Goal: Contribute content: Contribute content

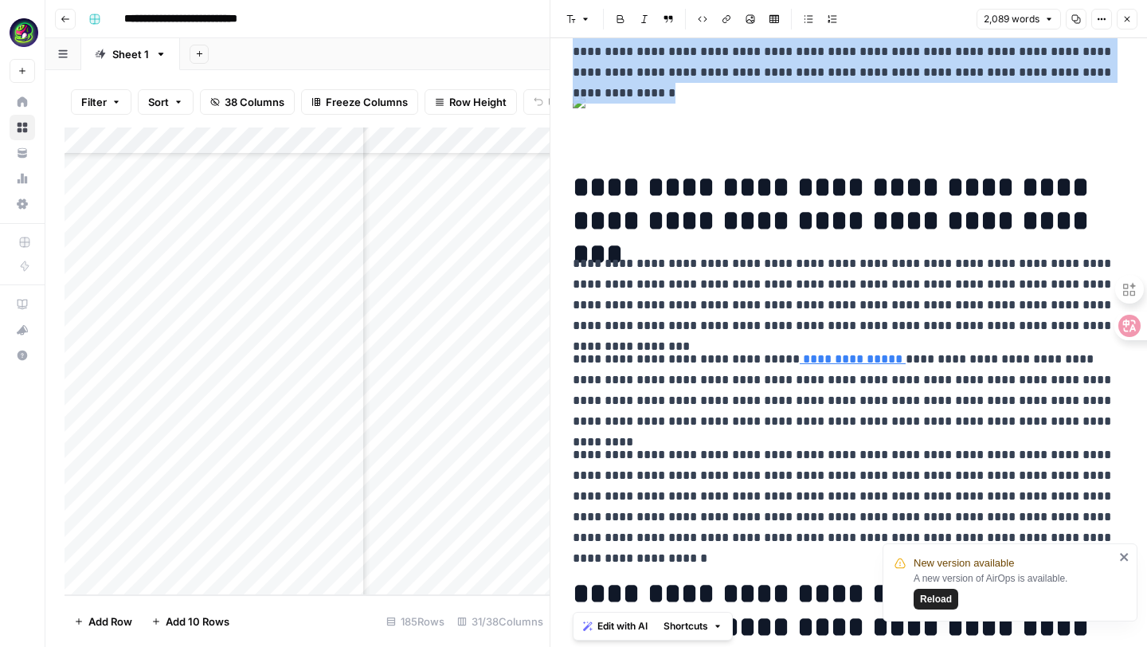
scroll to position [894, 0]
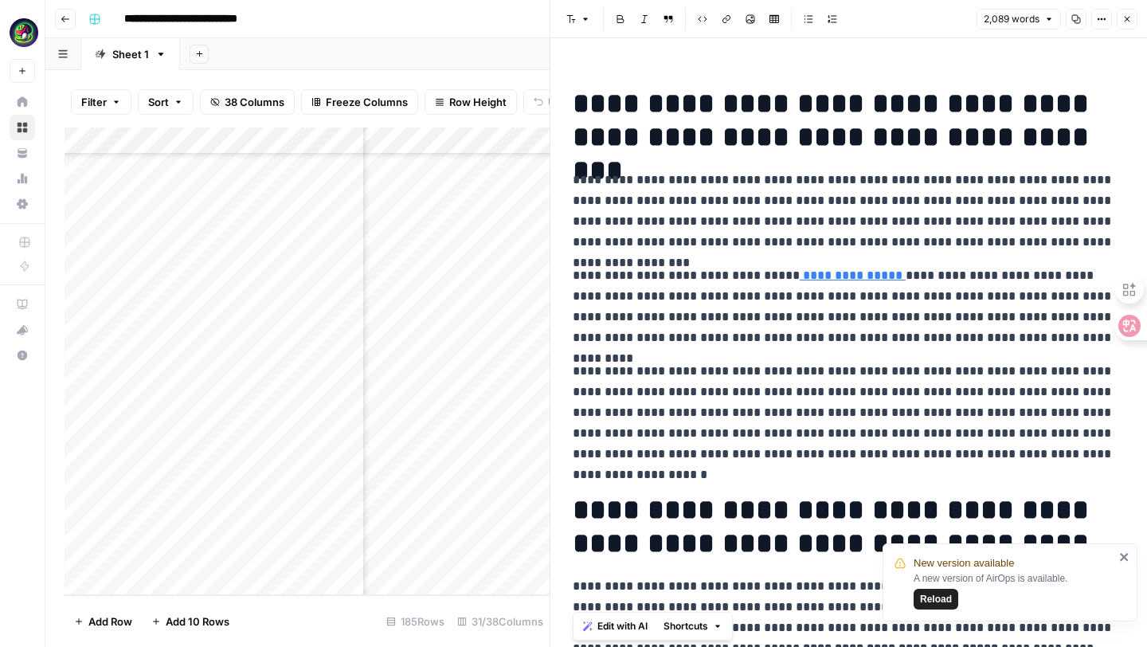
drag, startPoint x: 571, startPoint y: 82, endPoint x: 812, endPoint y: 646, distance: 613.3
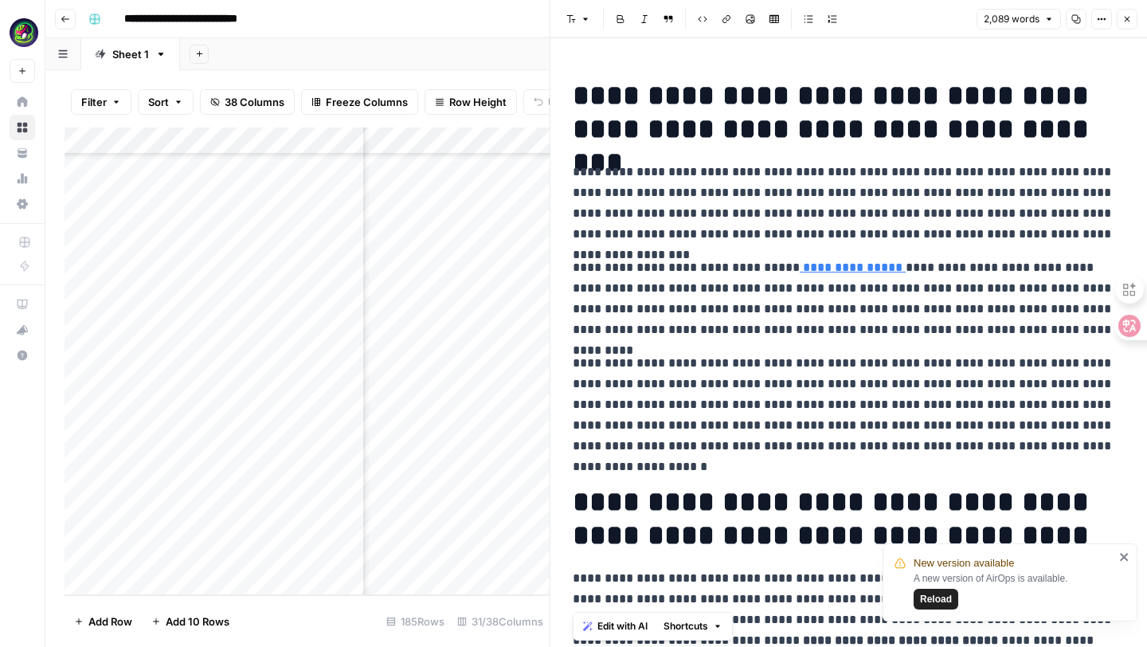
click at [936, 604] on span "Reload" at bounding box center [936, 599] width 32 height 14
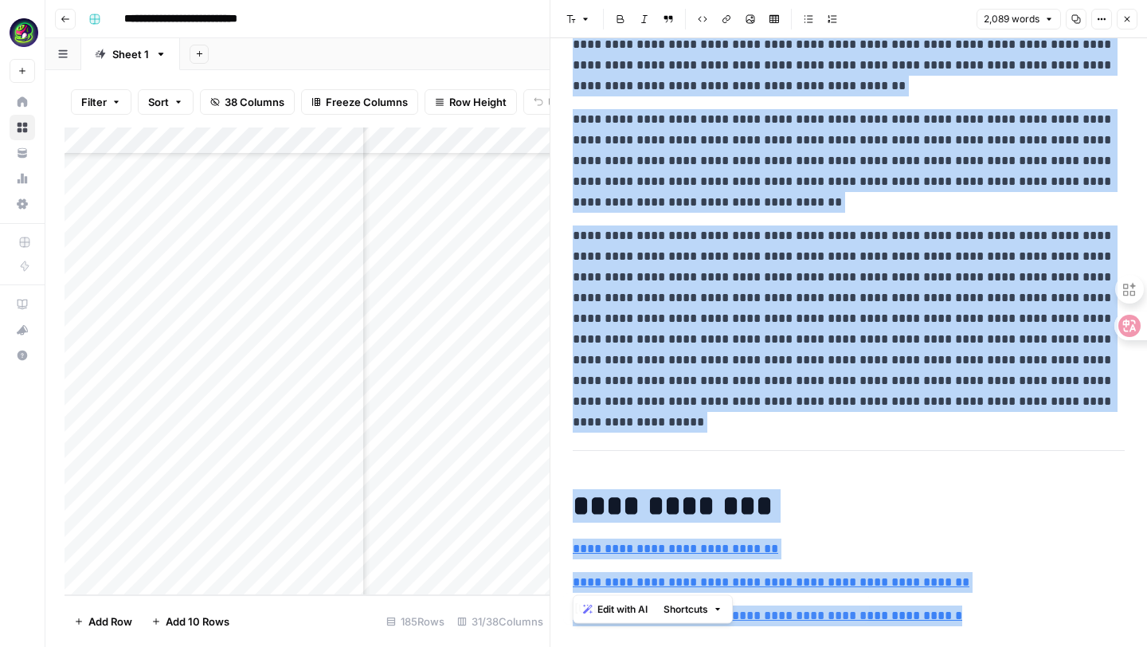
scroll to position [5212, 0]
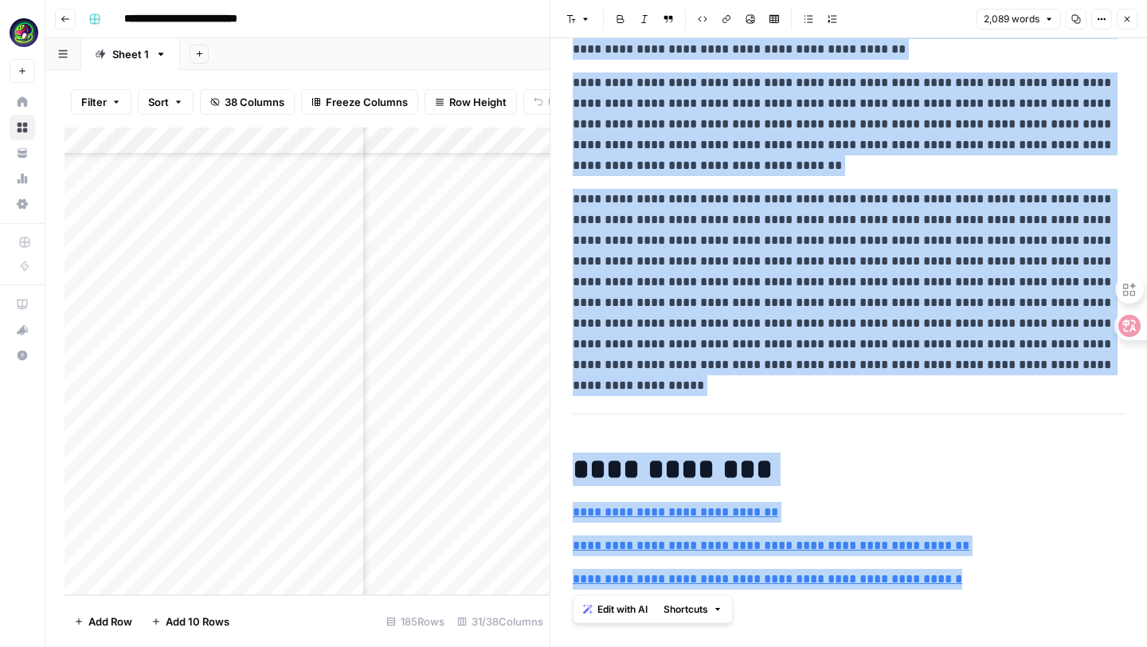
drag, startPoint x: 570, startPoint y: 79, endPoint x: 898, endPoint y: 646, distance: 655.1
click at [898, 646] on div "**********" at bounding box center [848, 342] width 596 height 608
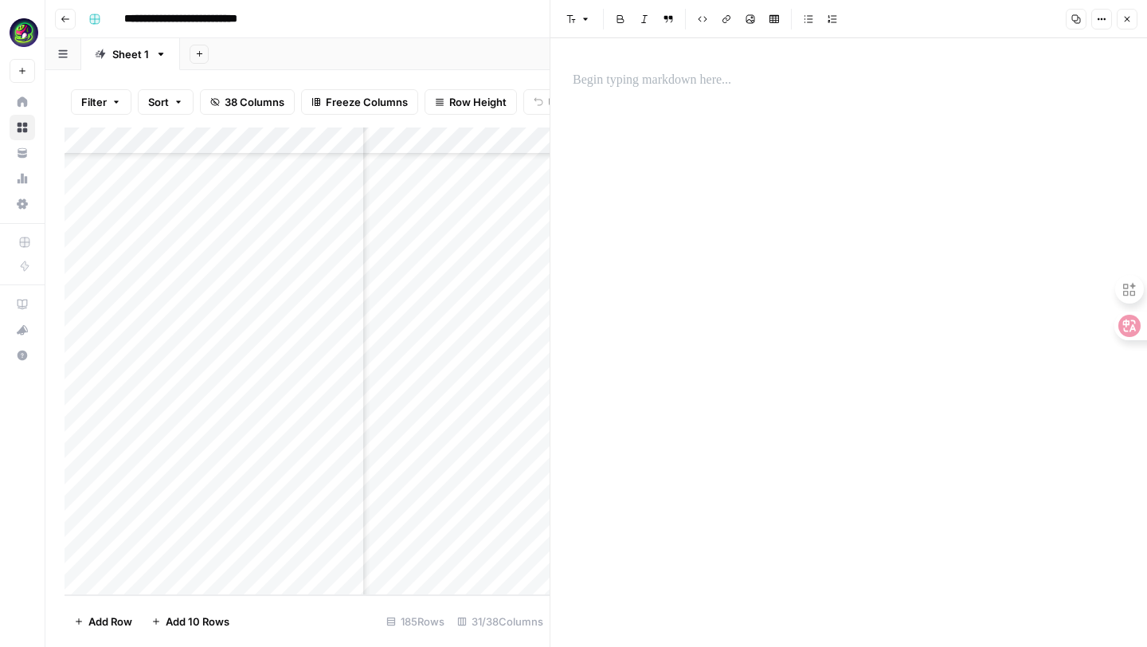
scroll to position [5156, 0]
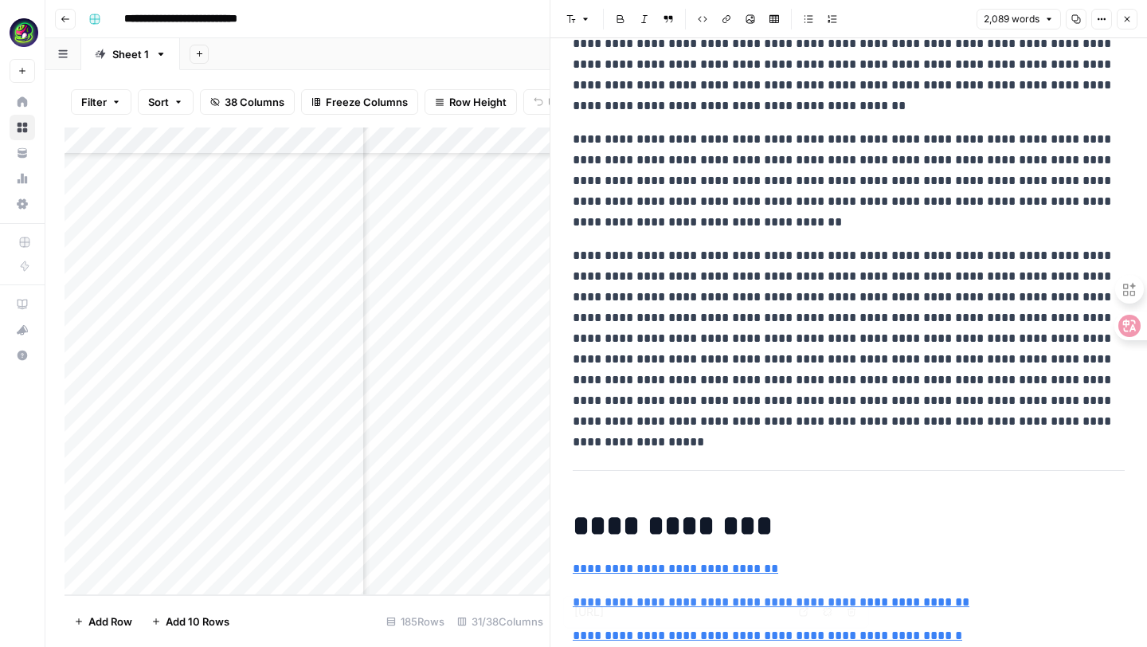
type input "[URL]"
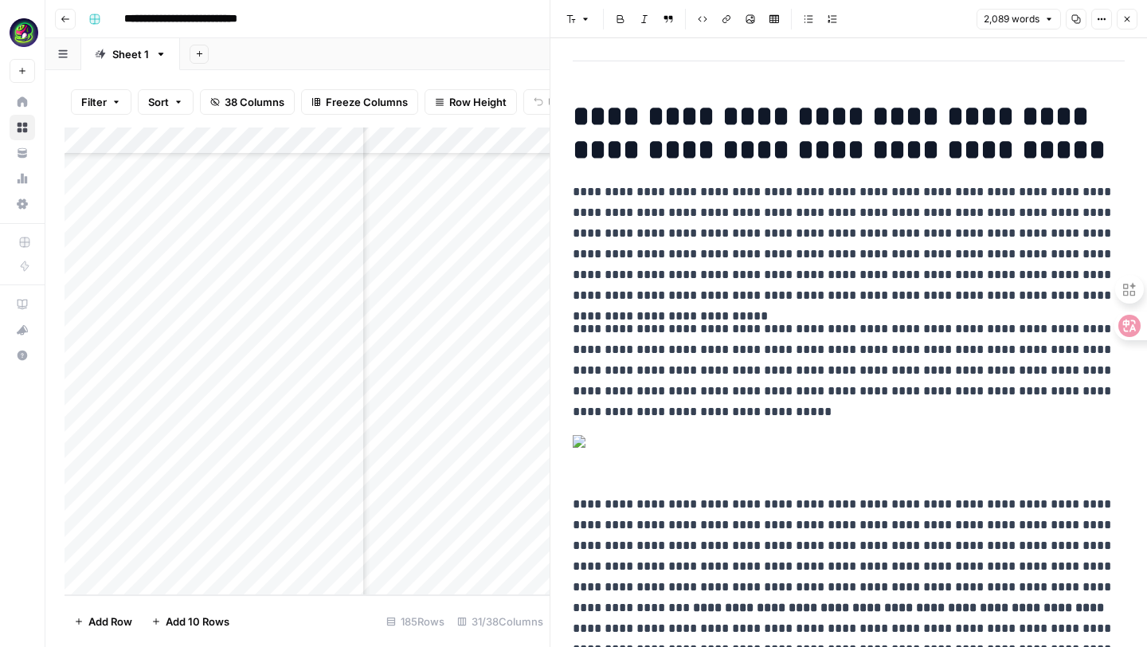
scroll to position [0, 0]
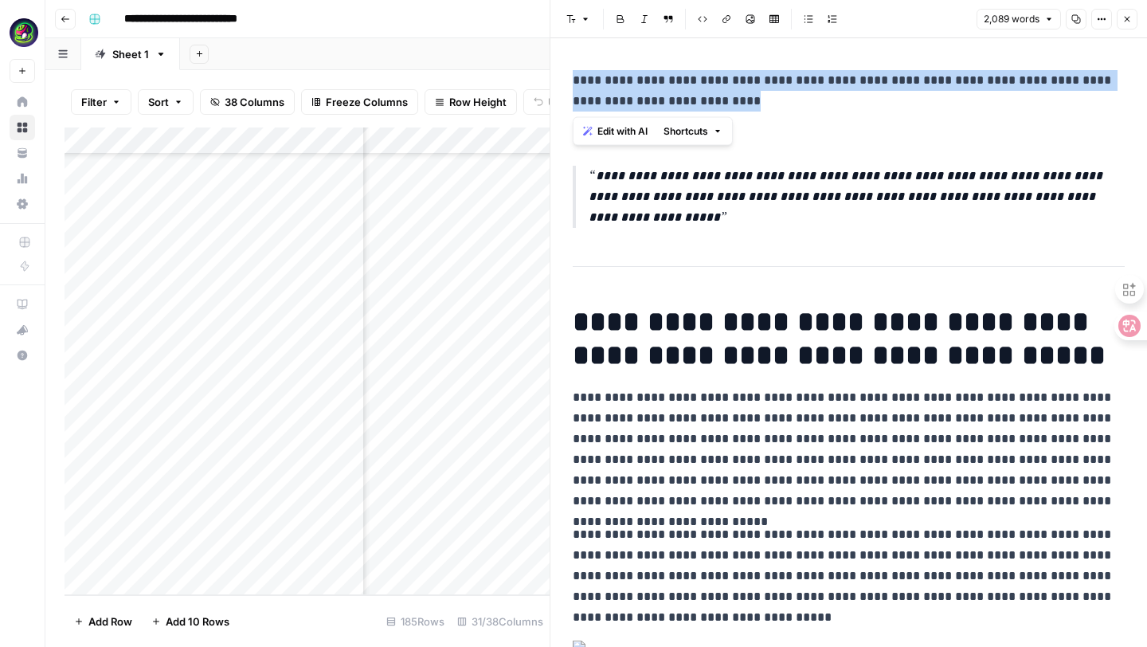
drag, startPoint x: 753, startPoint y: 104, endPoint x: 565, endPoint y: 77, distance: 190.7
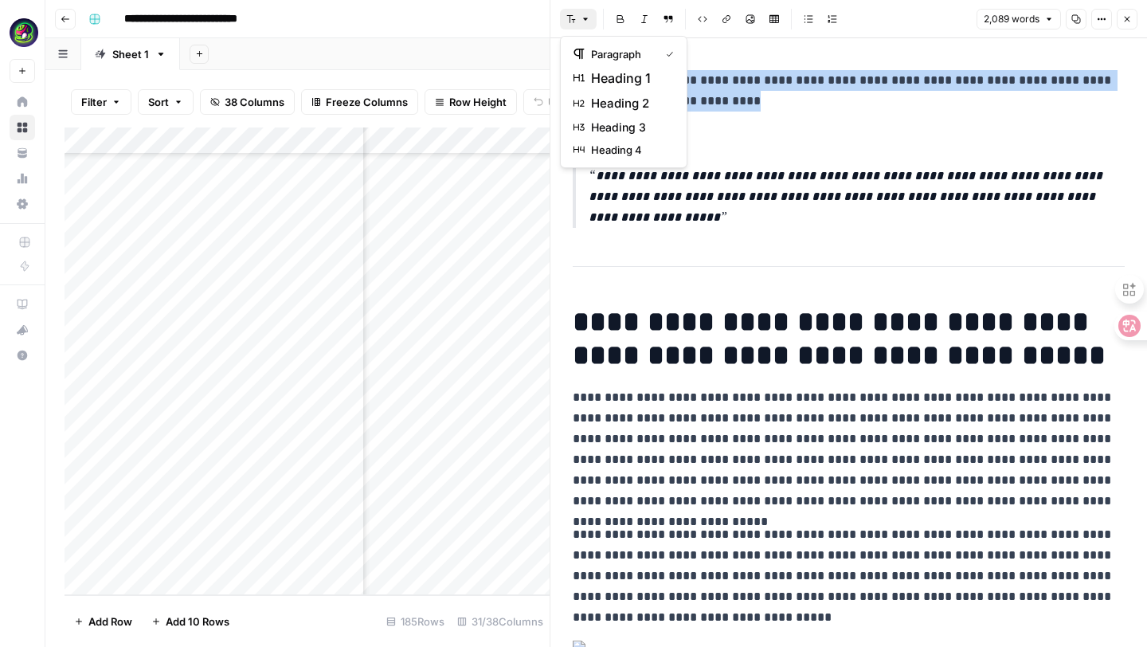
click at [583, 18] on icon "button" at bounding box center [585, 19] width 5 height 2
click at [596, 80] on span "heading 1" at bounding box center [629, 77] width 76 height 19
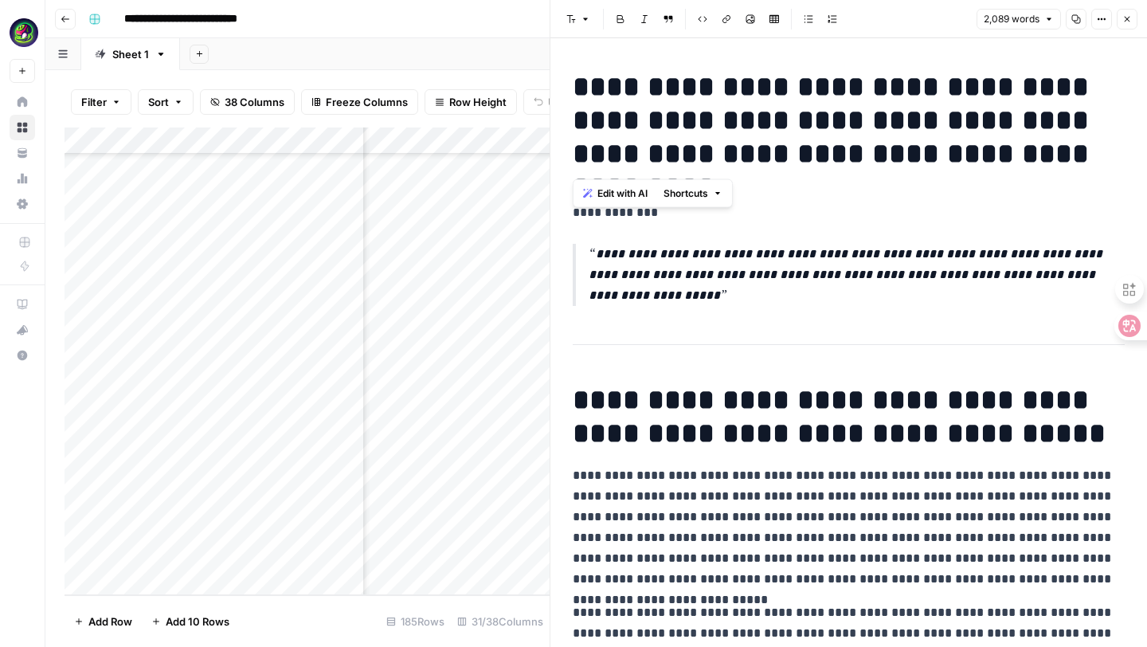
click at [621, 293] on p "**********" at bounding box center [857, 275] width 536 height 62
drag, startPoint x: 570, startPoint y: 213, endPoint x: 704, endPoint y: 315, distance: 168.2
click at [704, 315] on body "**********" at bounding box center [573, 323] width 1147 height 647
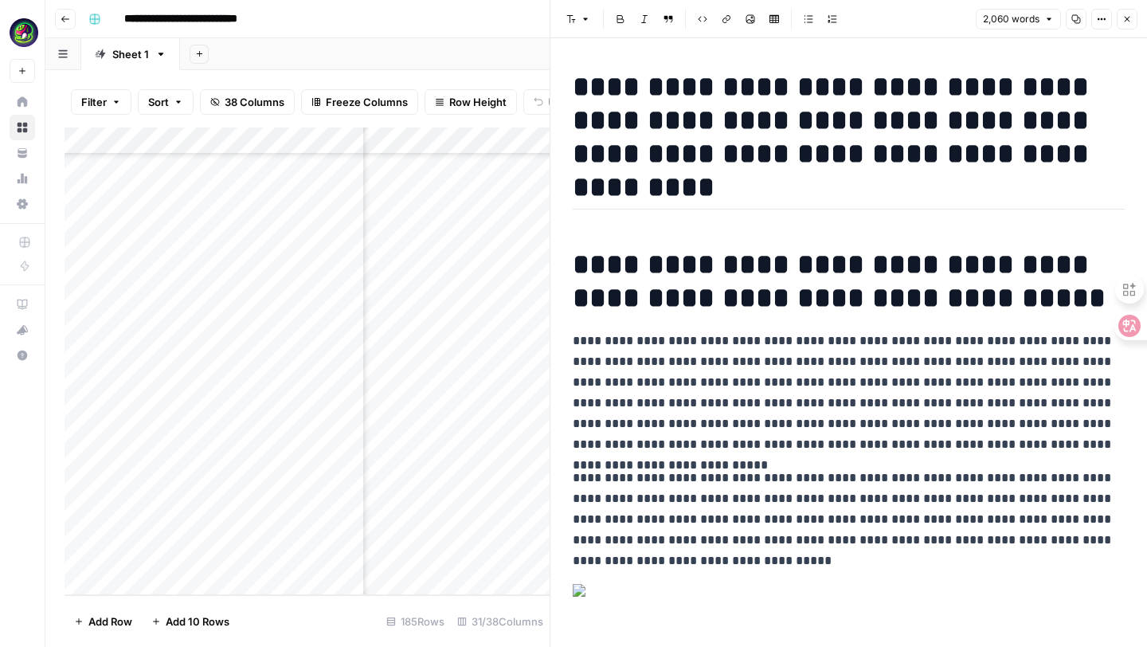
click at [573, 263] on h1 "**********" at bounding box center [849, 281] width 552 height 67
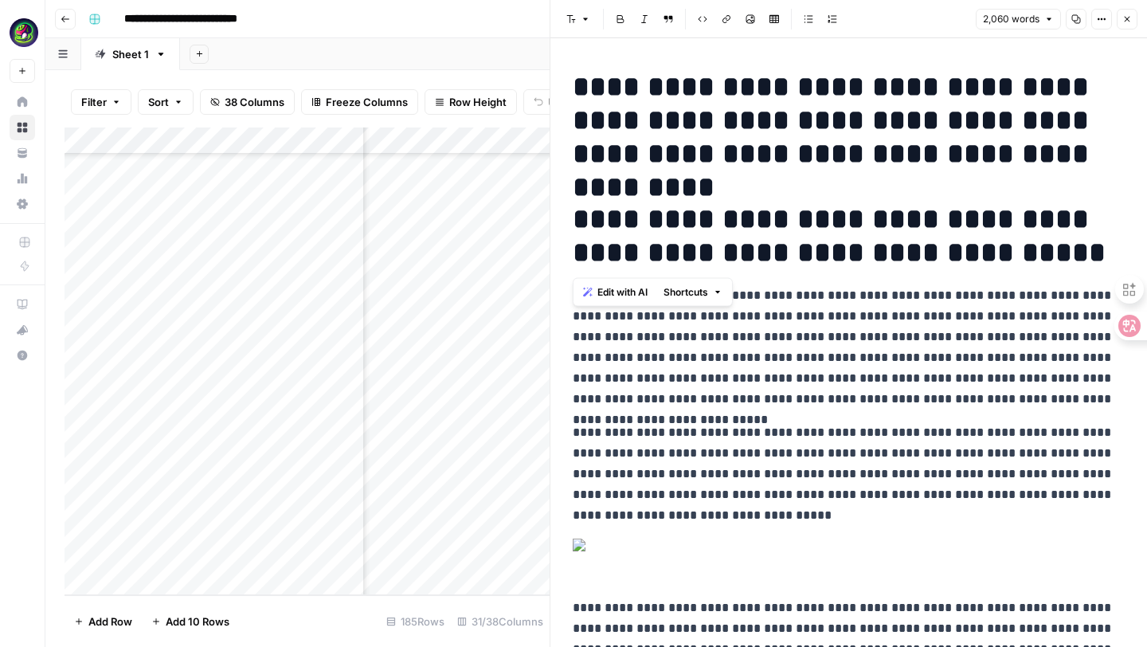
drag, startPoint x: 574, startPoint y: 217, endPoint x: 1003, endPoint y: 254, distance: 430.9
click at [1003, 254] on h1 "**********" at bounding box center [849, 235] width 552 height 67
click at [575, 30] on header "Font style Bold Italic Block quote Code block Link Image Insert Table Bulleted …" at bounding box center [848, 19] width 596 height 38
click at [579, 18] on button "Font style" at bounding box center [578, 19] width 37 height 21
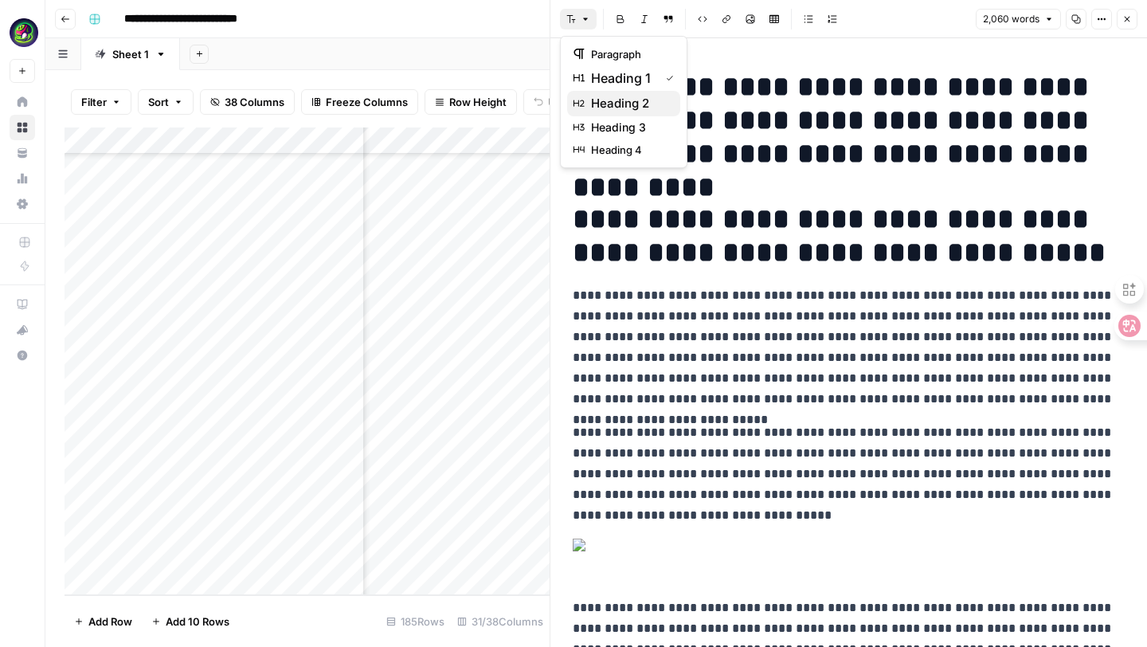
click at [591, 96] on span "heading 2" at bounding box center [629, 103] width 76 height 19
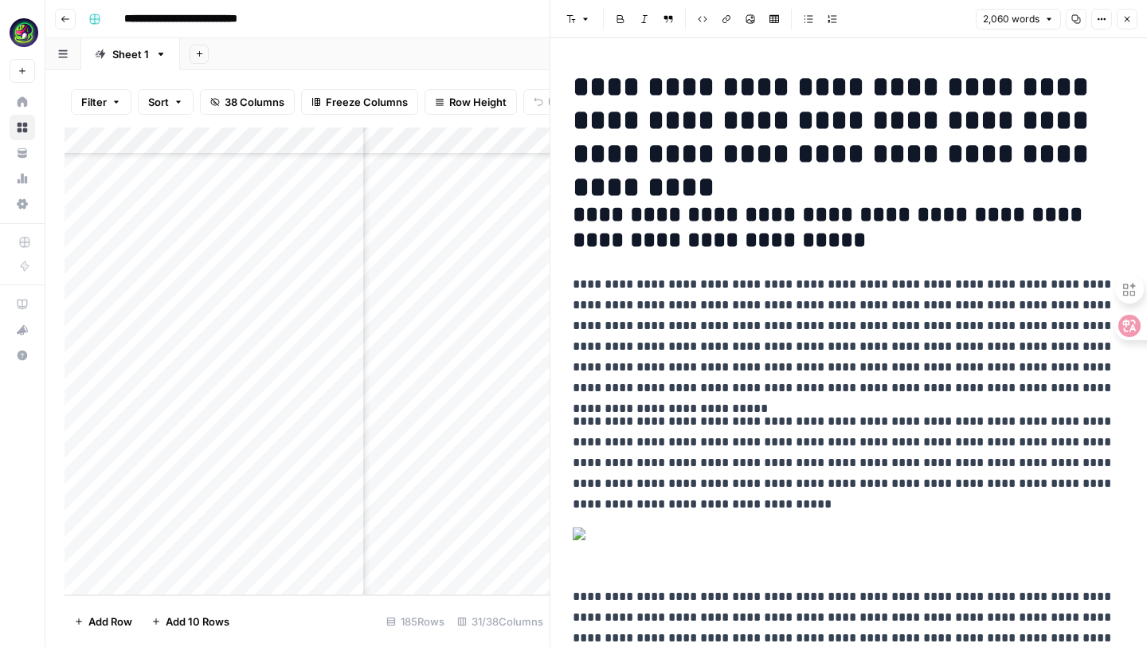
click at [677, 374] on p "**********" at bounding box center [849, 336] width 552 height 124
click at [1077, 385] on p "**********" at bounding box center [849, 336] width 552 height 124
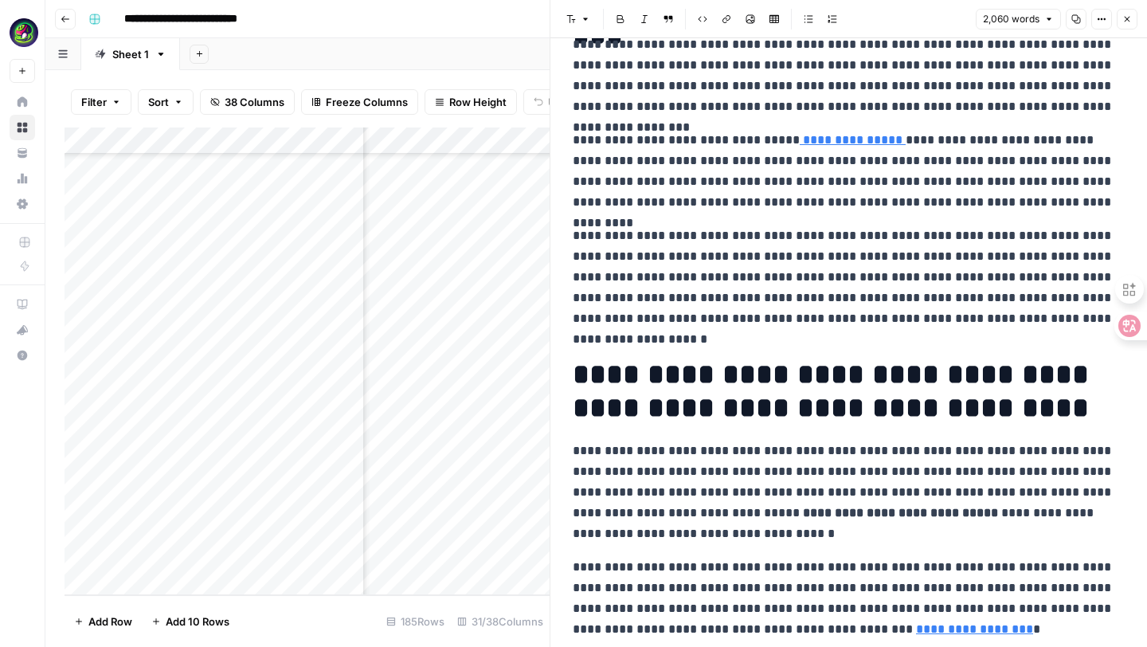
scroll to position [944, 0]
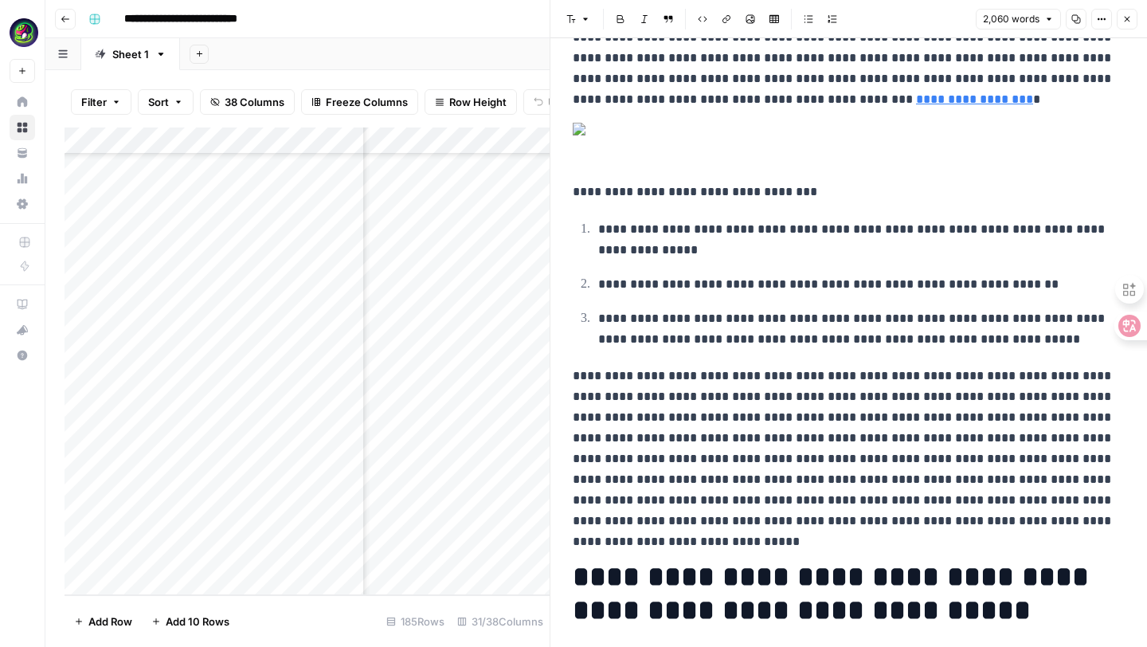
scroll to position [1539, 0]
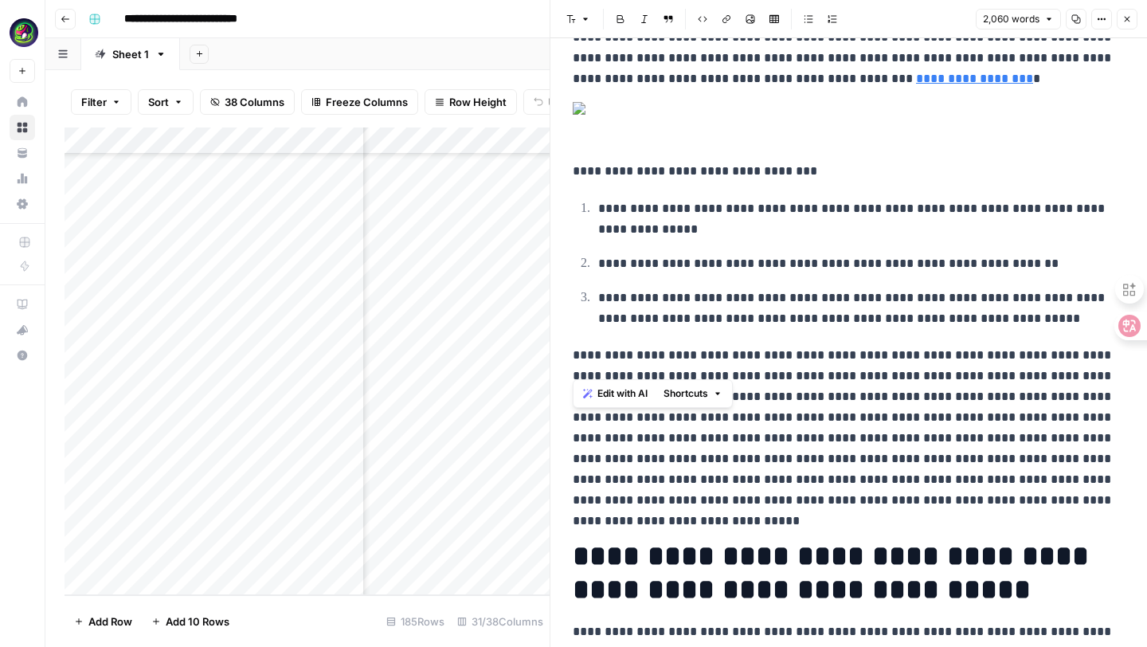
drag, startPoint x: 566, startPoint y: 313, endPoint x: 1003, endPoint y: 369, distance: 440.8
drag, startPoint x: 1021, startPoint y: 362, endPoint x: 581, endPoint y: 322, distance: 442.3
click at [575, 19] on icon "button" at bounding box center [571, 19] width 10 height 10
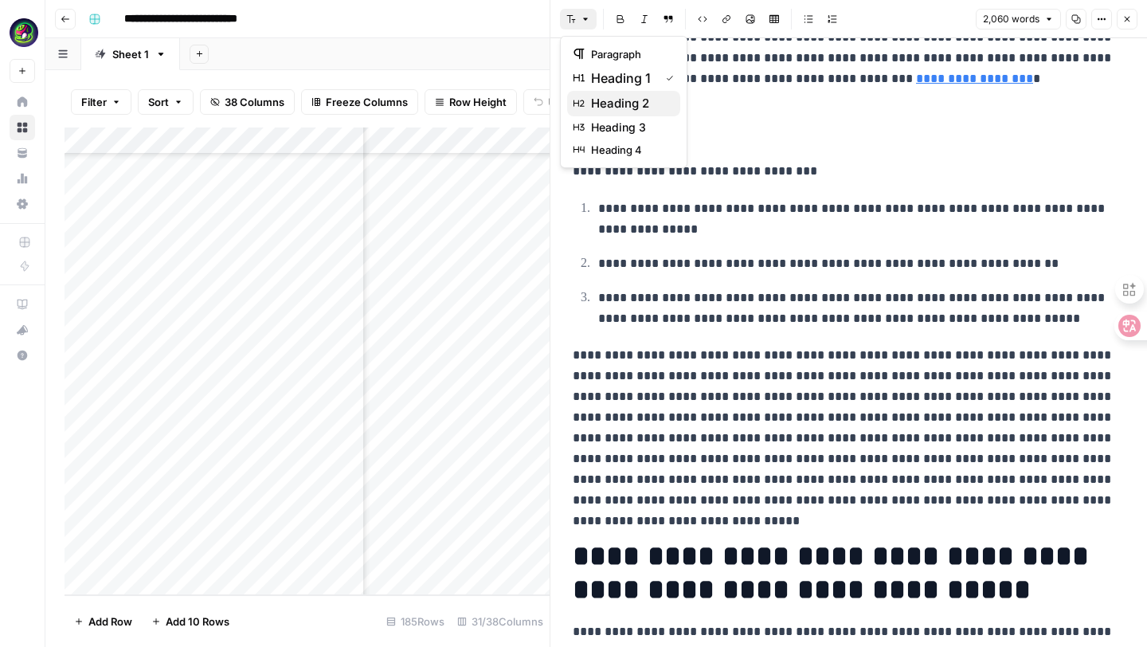
click at [591, 101] on span "heading 2" at bounding box center [629, 103] width 76 height 19
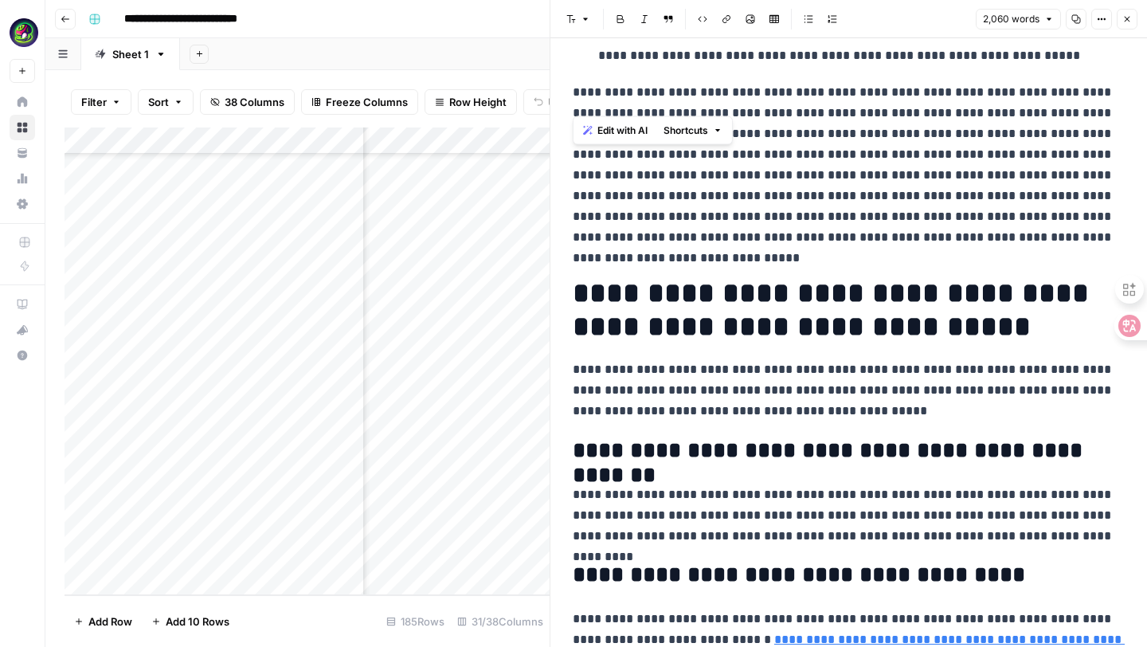
scroll to position [1774, 0]
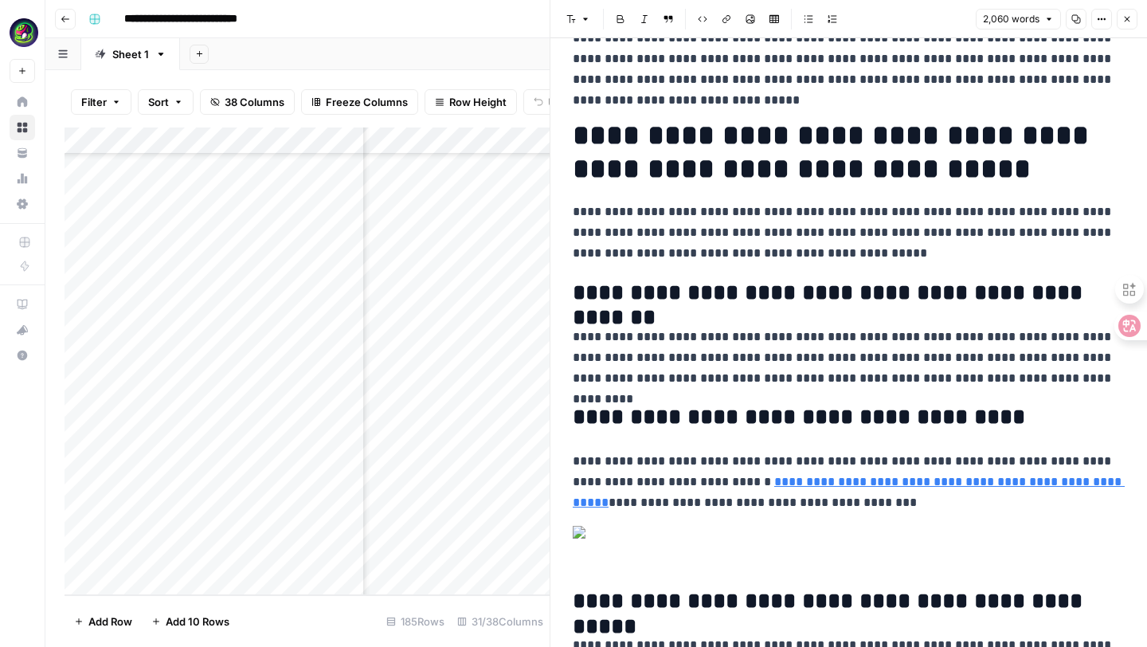
scroll to position [2007, 0]
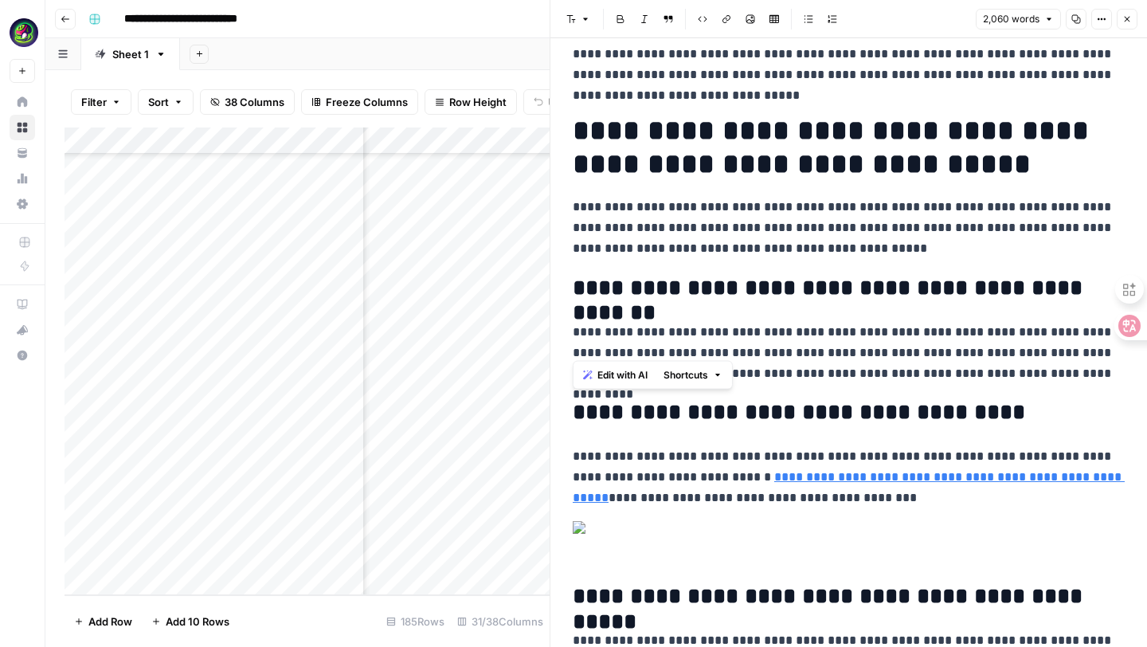
drag, startPoint x: 573, startPoint y: 291, endPoint x: 975, endPoint y: 340, distance: 404.3
click at [587, 25] on button "Font style" at bounding box center [578, 19] width 37 height 21
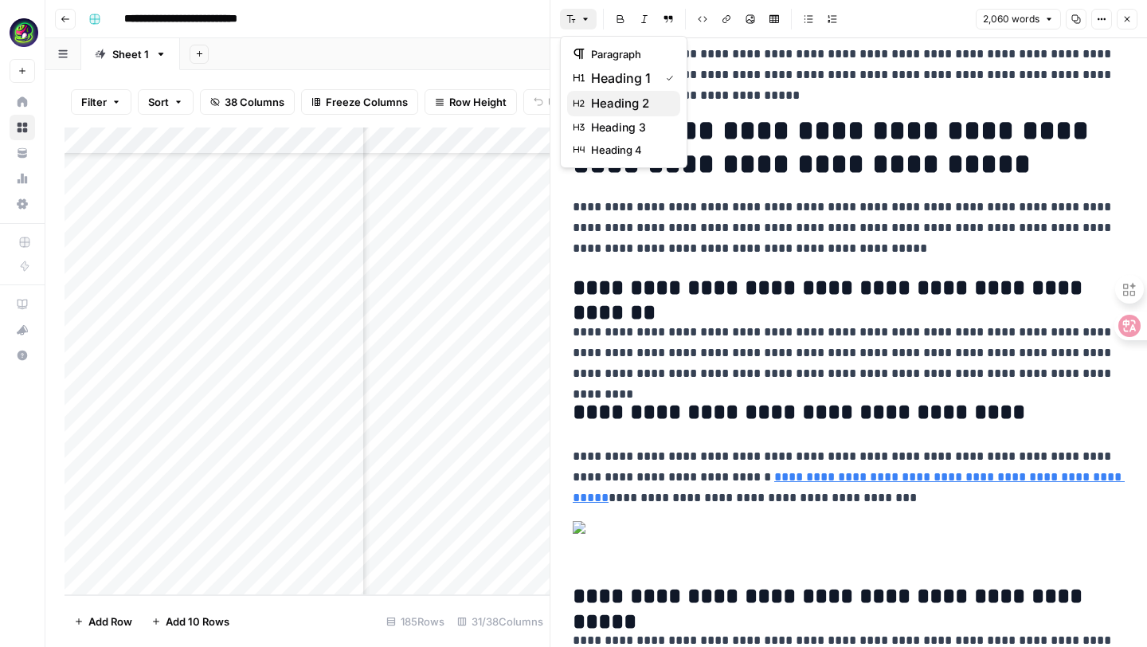
click at [595, 98] on span "heading 2" at bounding box center [629, 103] width 76 height 19
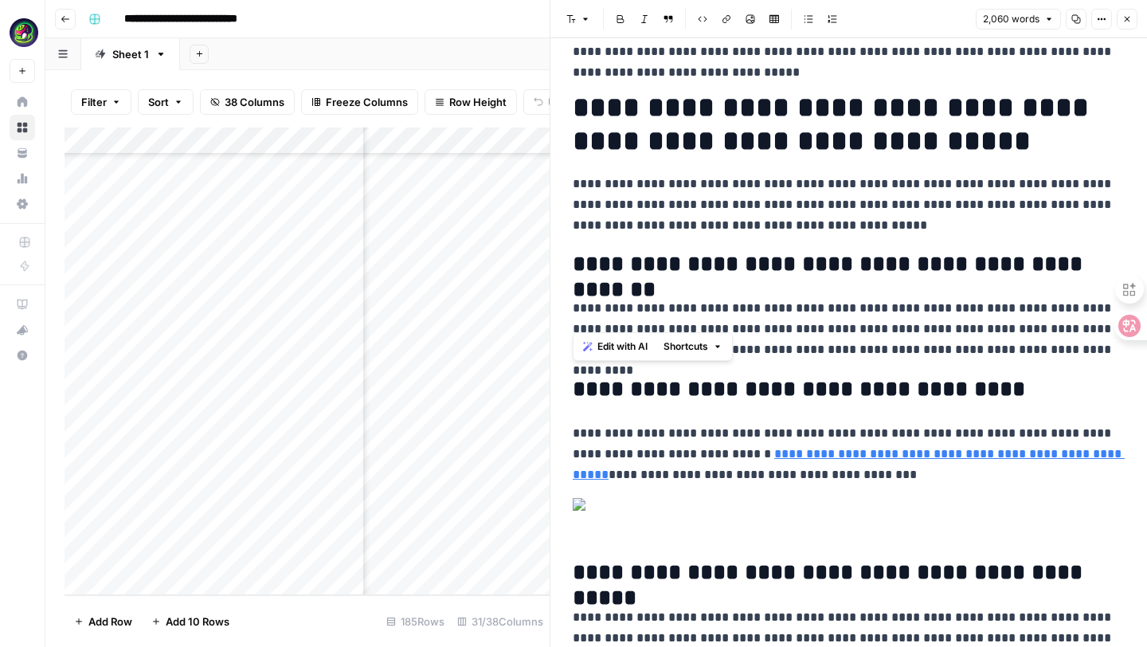
scroll to position [2103, 0]
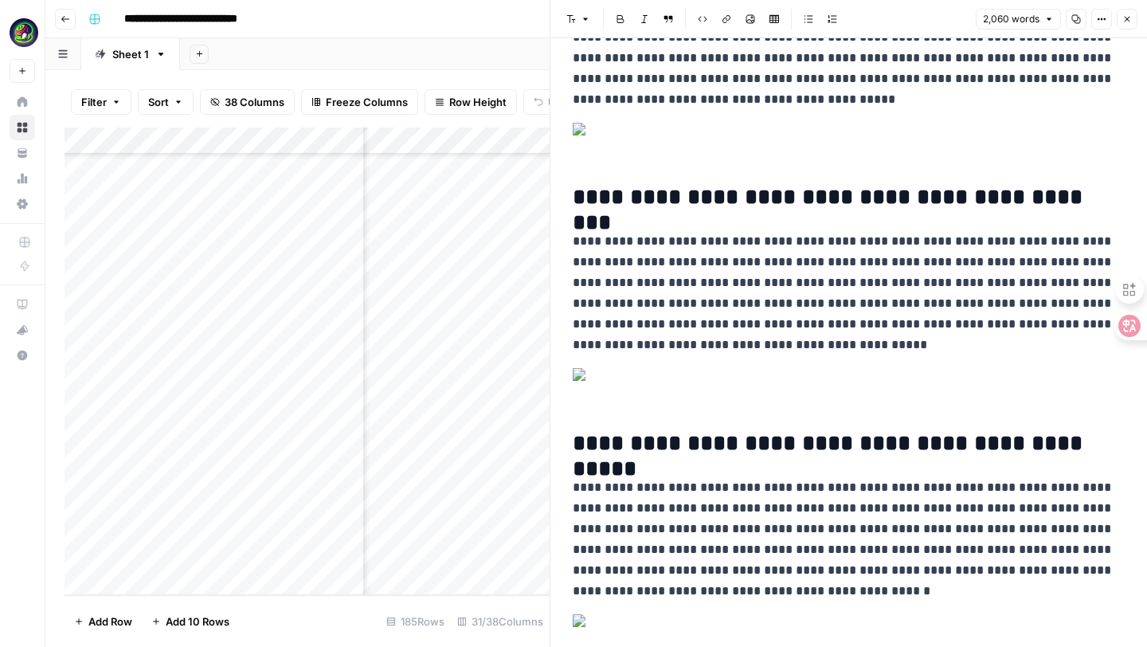
scroll to position [2846, 0]
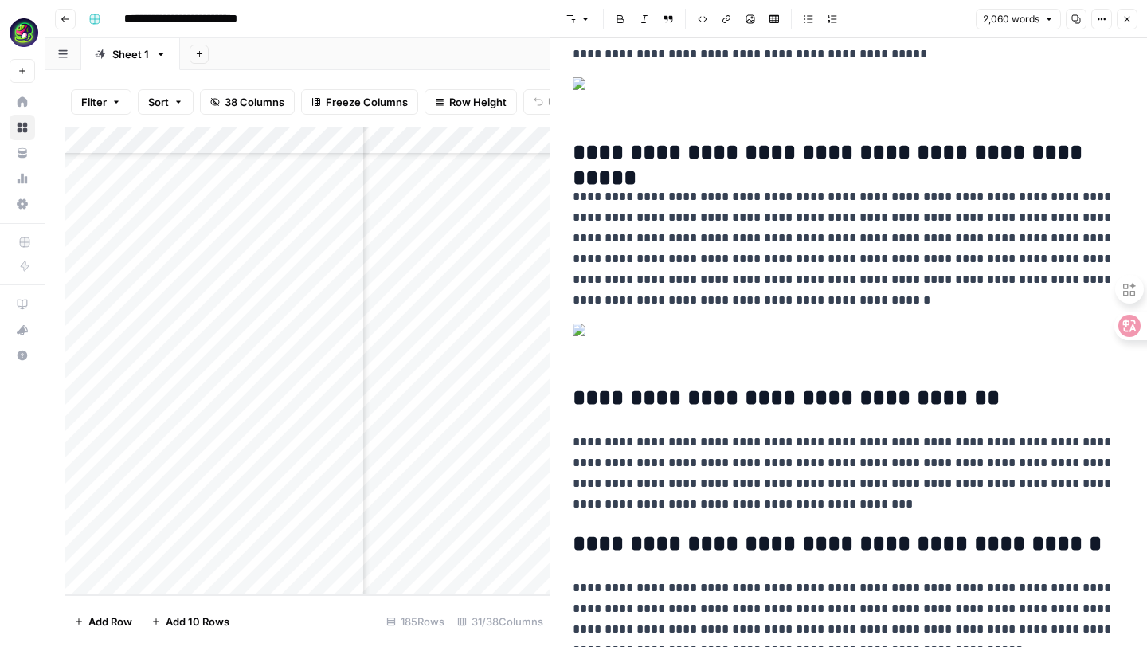
scroll to position [3062, 0]
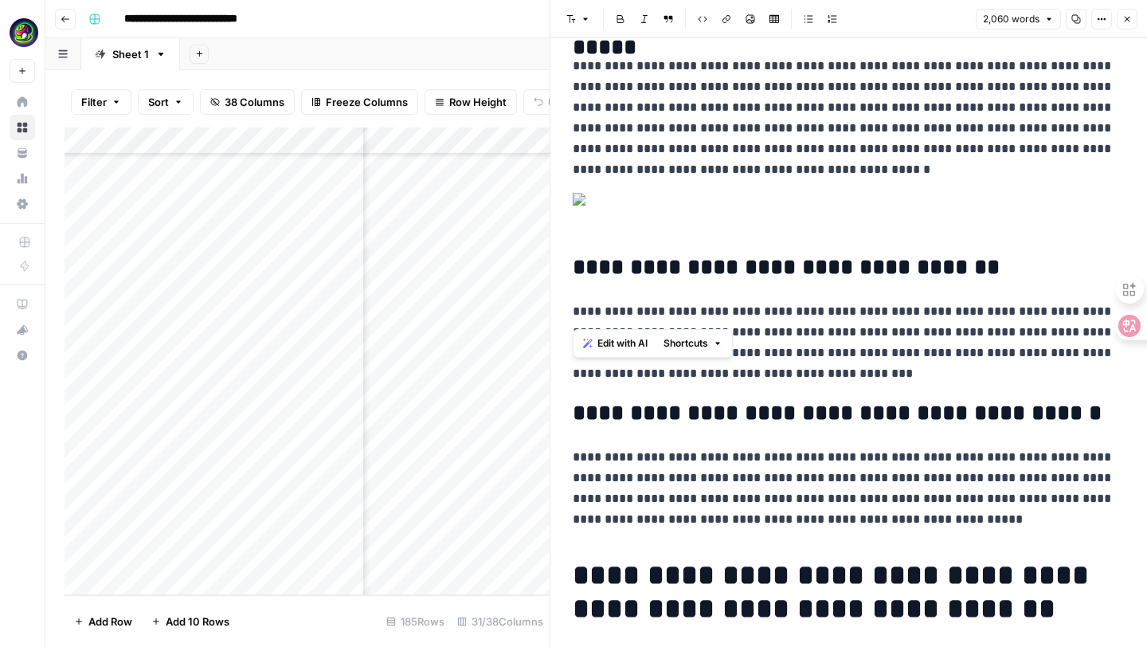
drag, startPoint x: 581, startPoint y: 264, endPoint x: 948, endPoint y: 302, distance: 369.8
click at [589, 26] on button "Font style" at bounding box center [578, 19] width 37 height 21
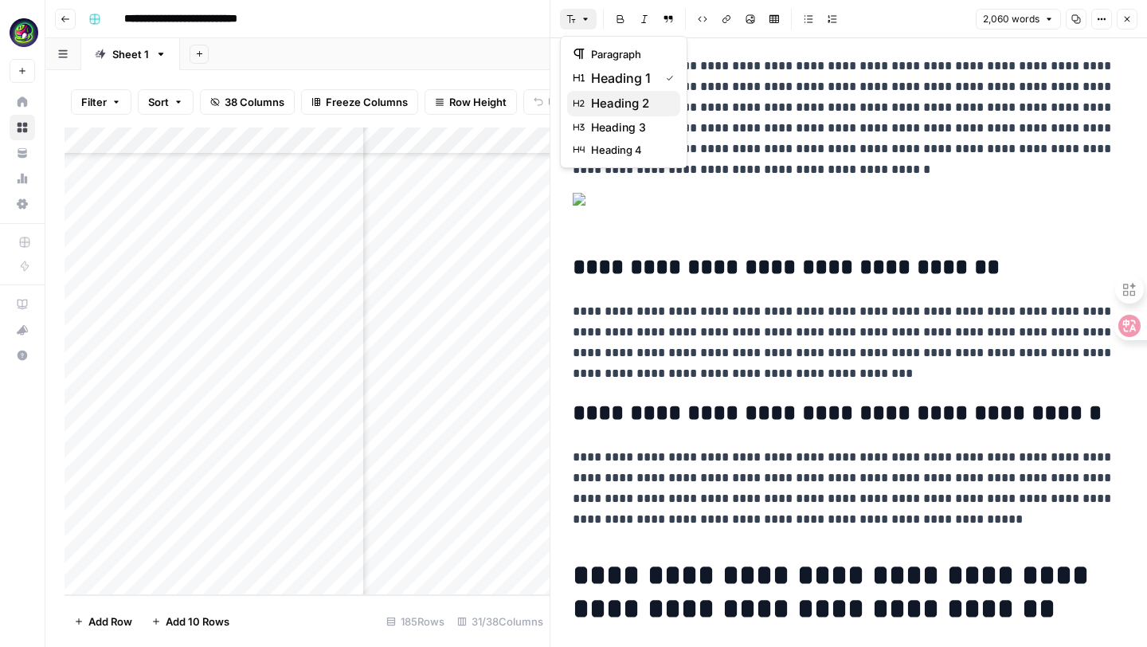
click at [616, 105] on span "heading 2" at bounding box center [629, 103] width 76 height 19
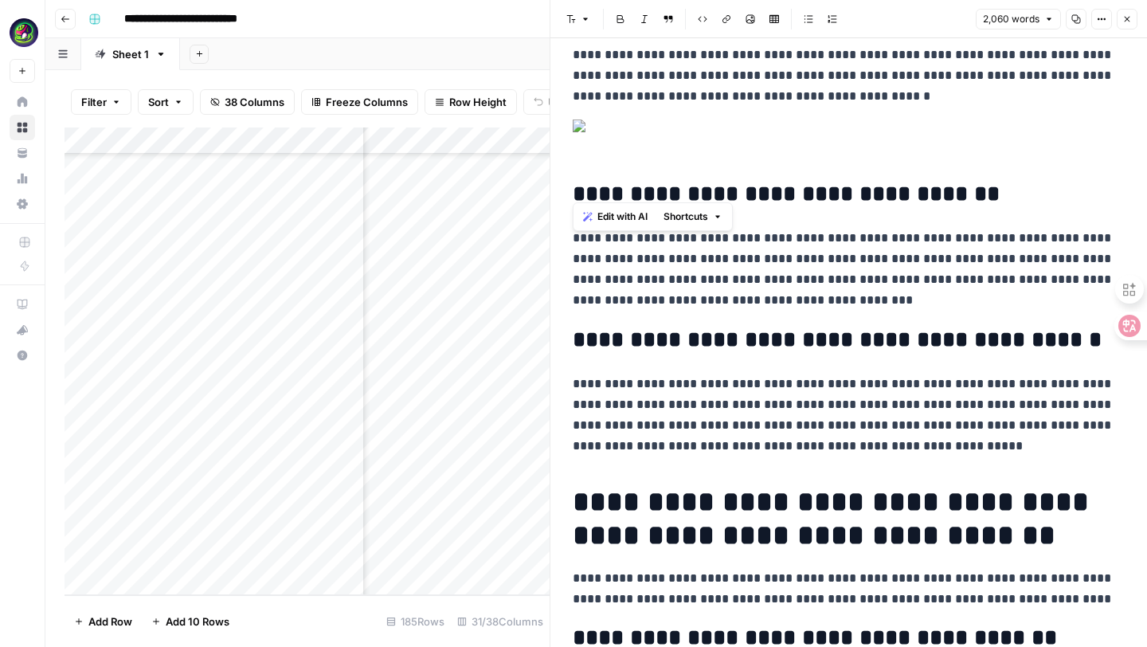
scroll to position [3173, 0]
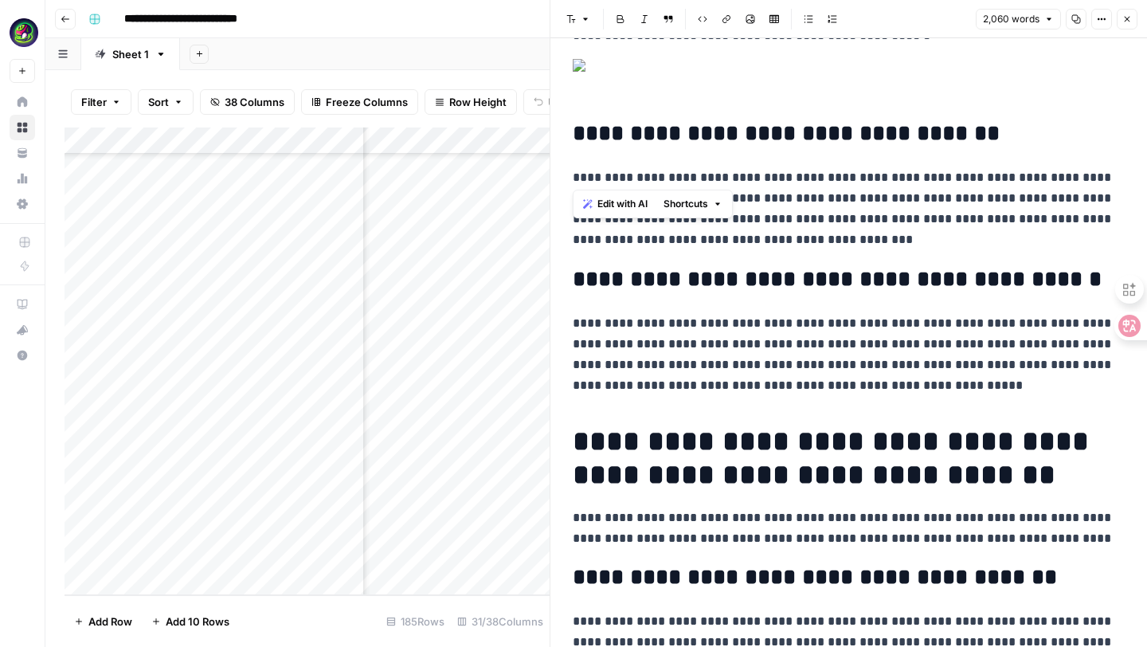
click at [580, 17] on button "Font style" at bounding box center [578, 19] width 37 height 21
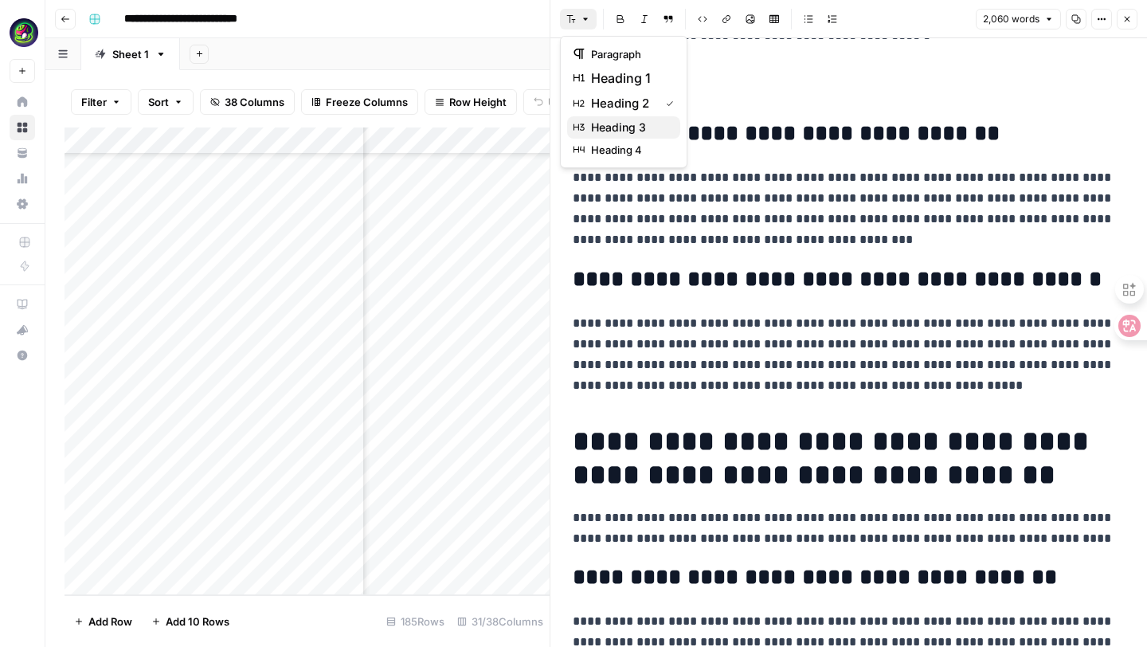
click at [601, 122] on span "heading 3" at bounding box center [629, 127] width 76 height 16
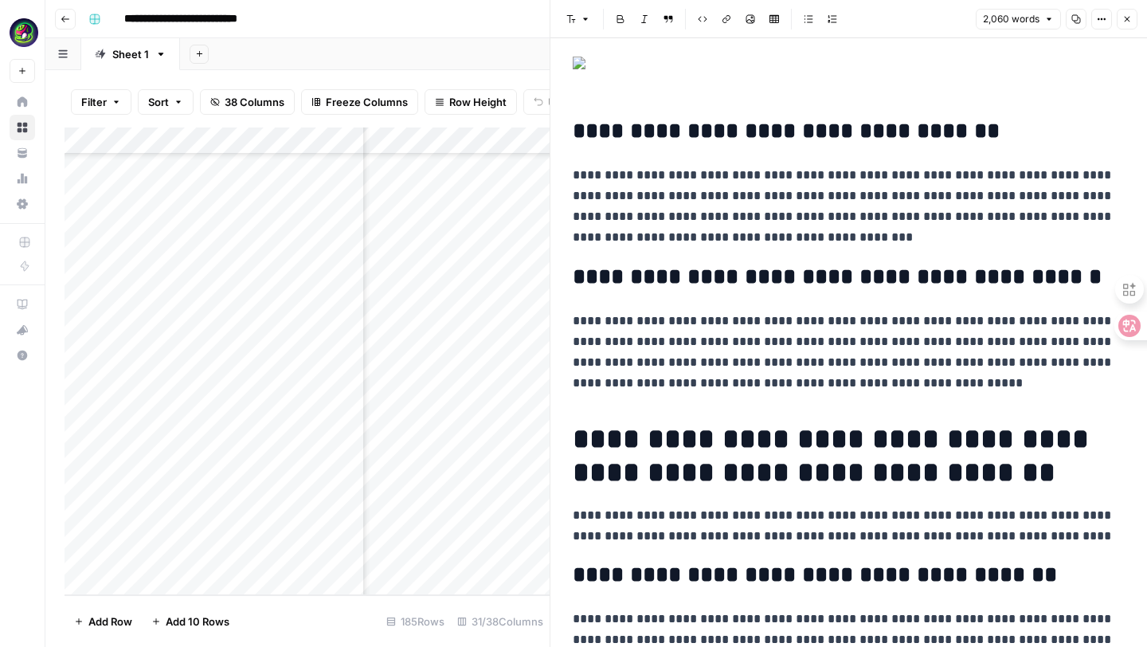
click at [579, 23] on button "Font style" at bounding box center [578, 19] width 37 height 21
click at [599, 123] on span "heading 3" at bounding box center [629, 127] width 76 height 16
